Goal: Check status: Check status

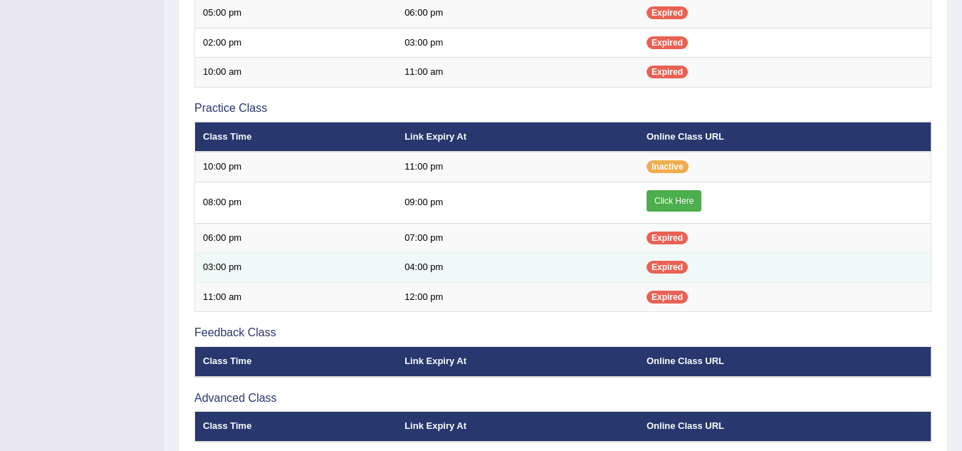
scroll to position [427, 0]
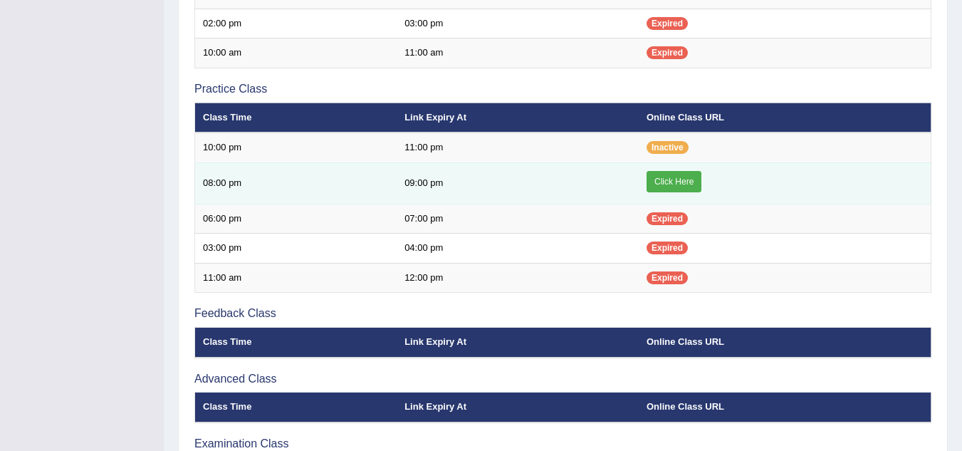
click at [687, 174] on link "Click Here" at bounding box center [674, 181] width 55 height 21
click at [673, 185] on link "Click Here" at bounding box center [674, 181] width 55 height 21
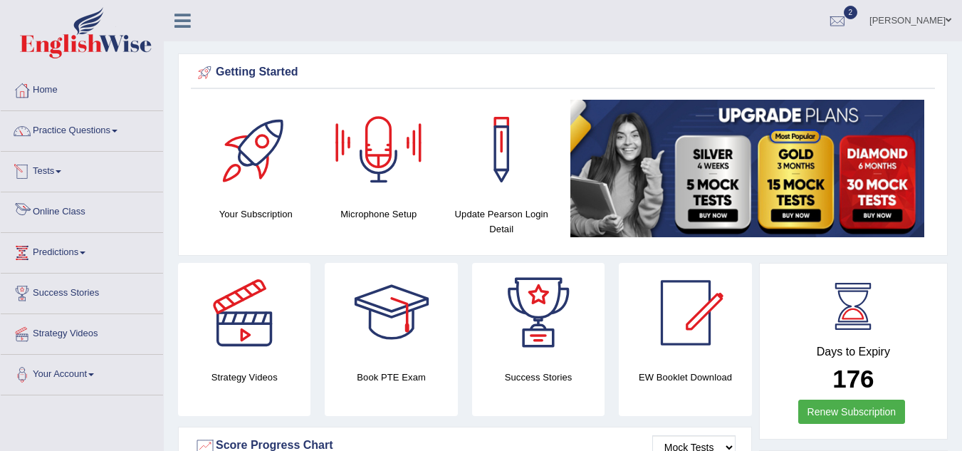
click at [56, 213] on link "Online Class" at bounding box center [82, 210] width 162 height 36
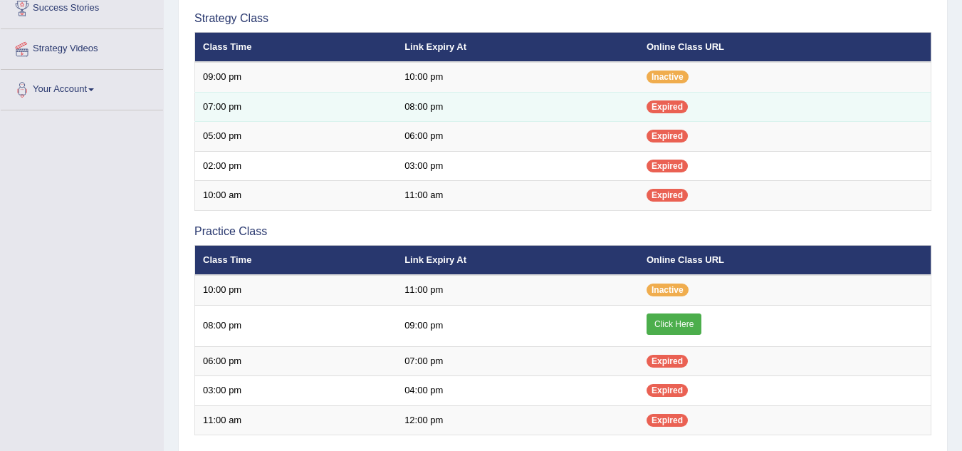
scroll to position [427, 0]
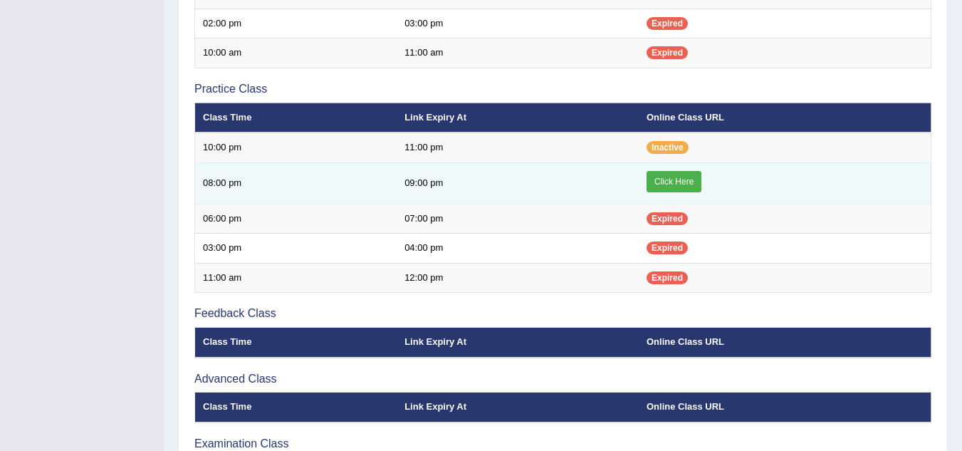
click at [658, 184] on link "Click Here" at bounding box center [674, 181] width 55 height 21
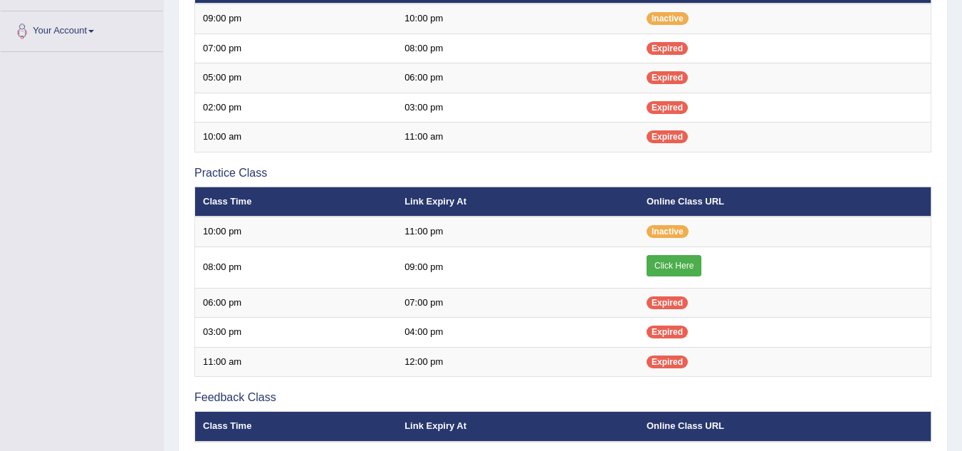
scroll to position [323, 0]
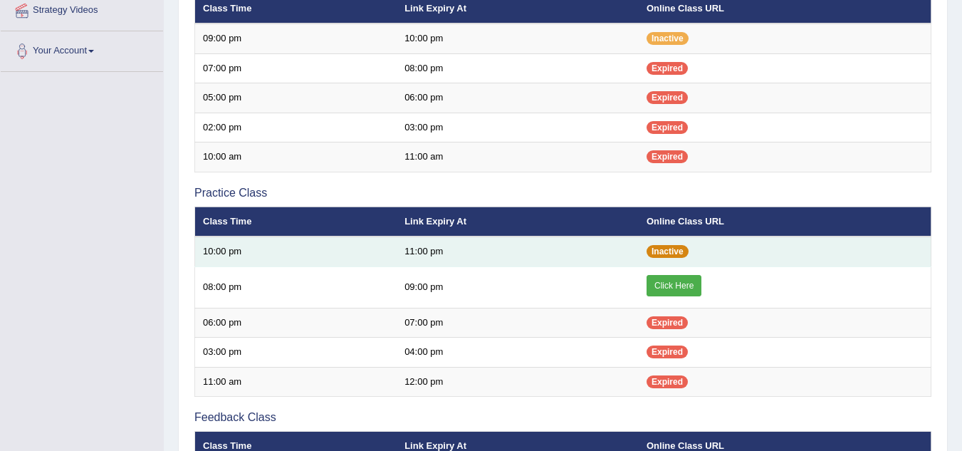
click at [652, 250] on span "Inactive" at bounding box center [668, 251] width 42 height 13
click at [666, 251] on span "Inactive" at bounding box center [668, 251] width 42 height 13
